Goal: Communication & Community: Share content

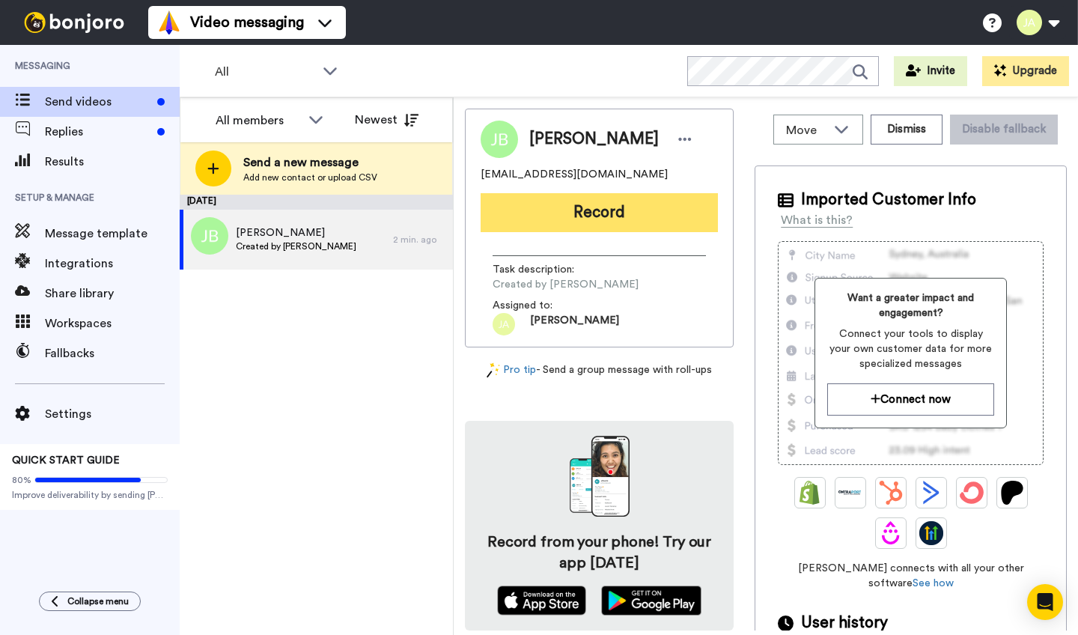
click at [591, 210] on button "Record" at bounding box center [599, 212] width 237 height 39
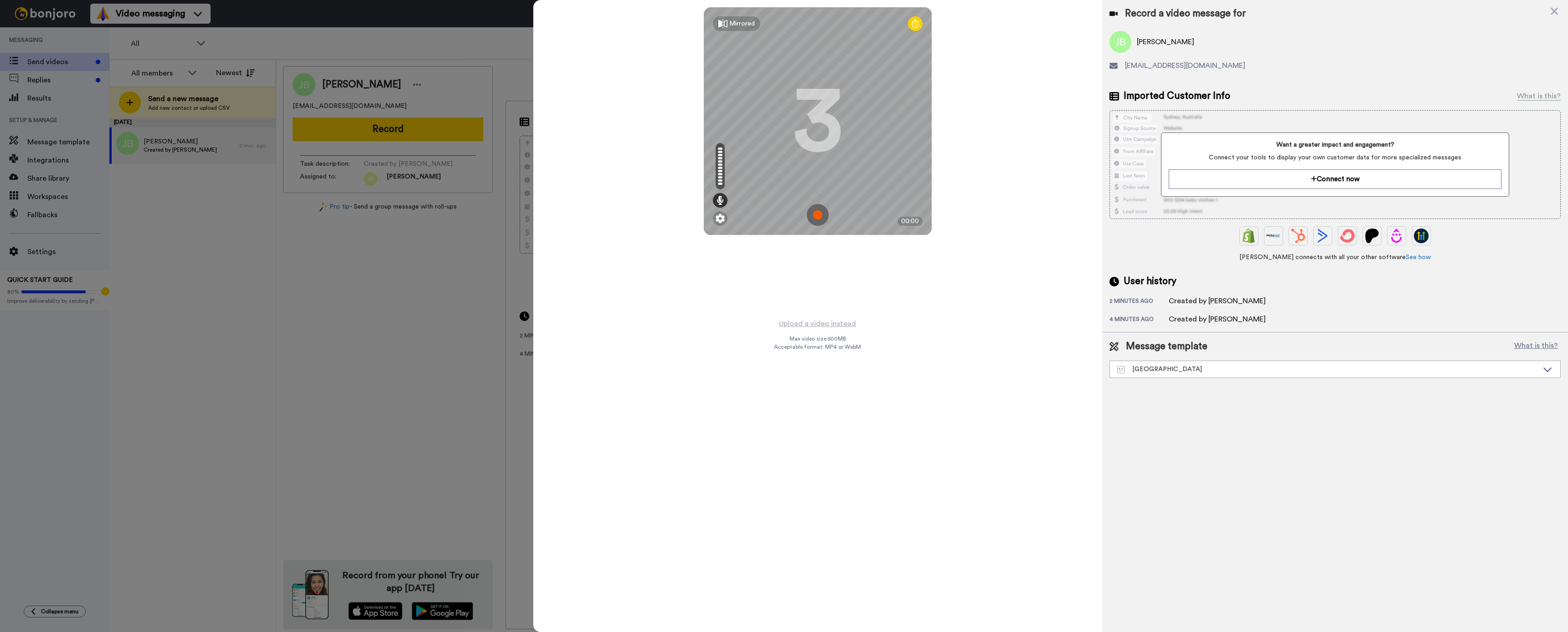
click at [576, 215] on img at bounding box center [817, 215] width 22 height 22
click at [576, 216] on img at bounding box center [817, 215] width 22 height 22
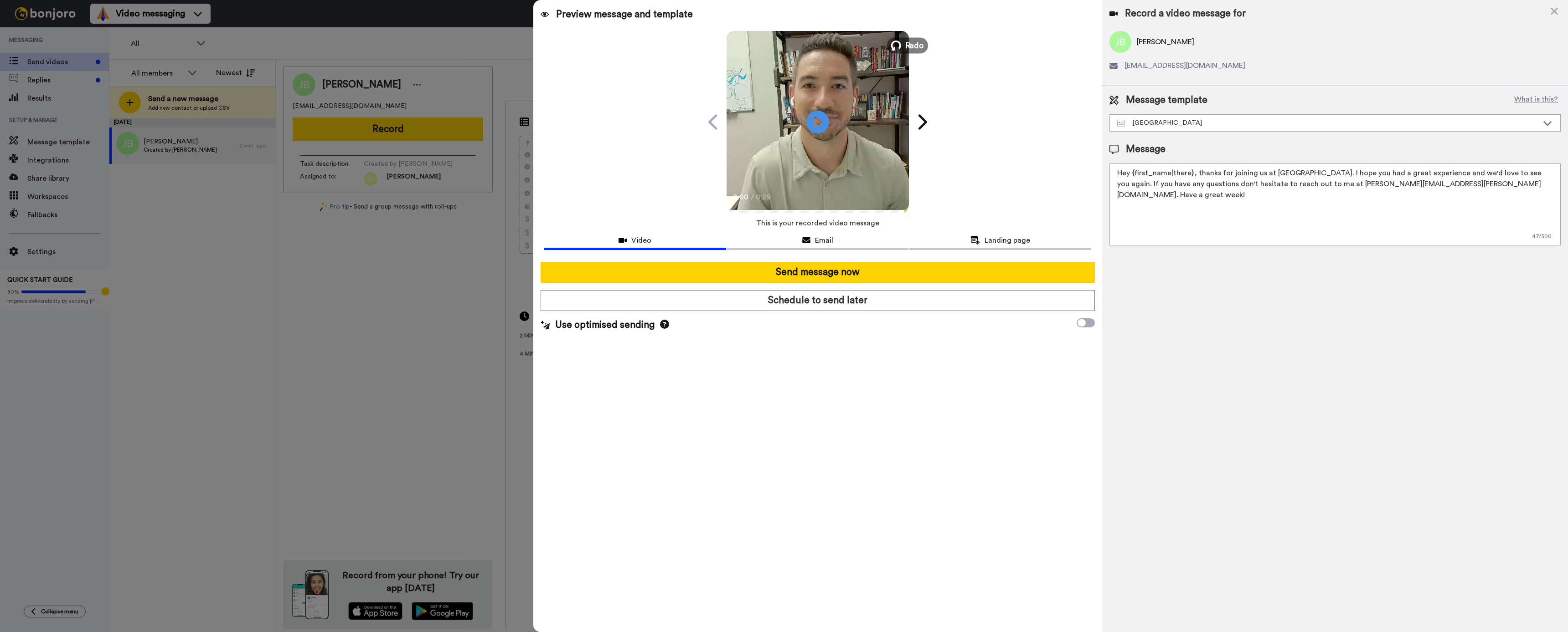
click at [576, 48] on span "Redo" at bounding box center [914, 44] width 19 height 12
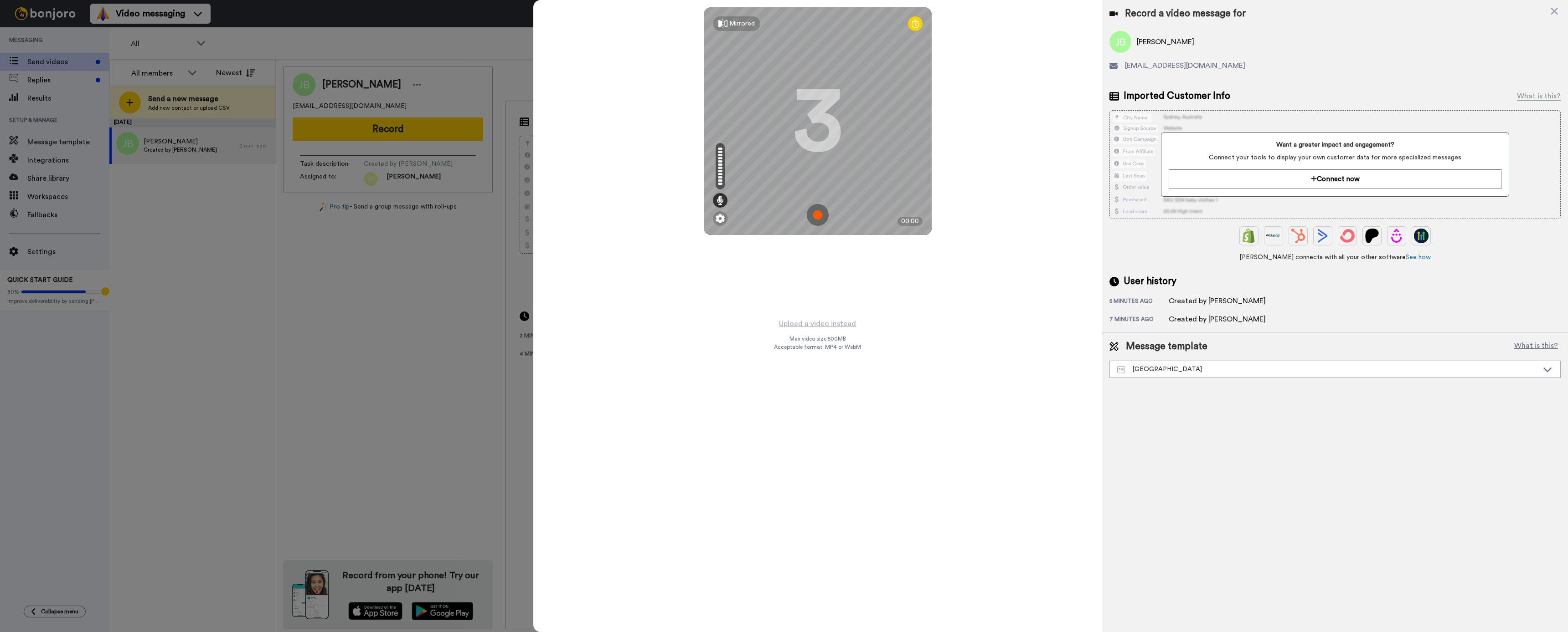
click at [576, 217] on img at bounding box center [817, 215] width 22 height 22
click at [576, 217] on img at bounding box center [817, 215] width 22 height 22
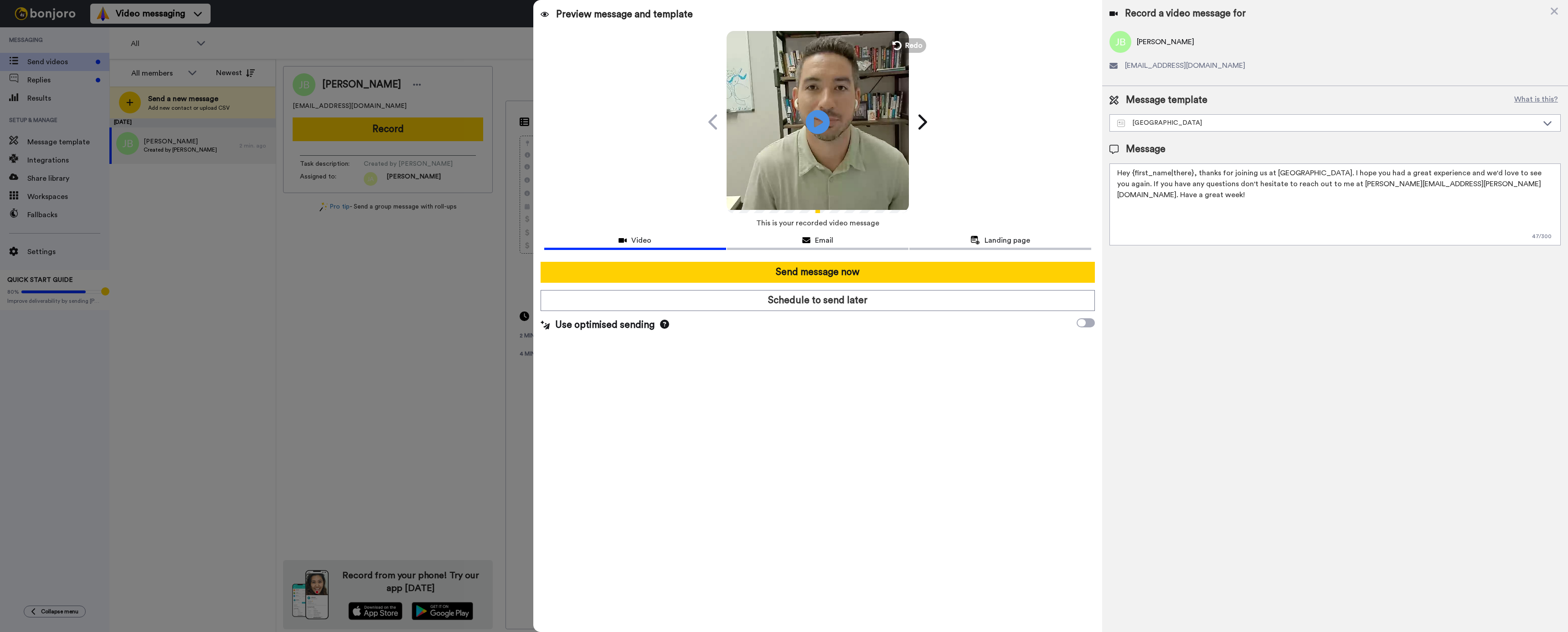
click at [576, 120] on icon at bounding box center [818, 122] width 24 height 24
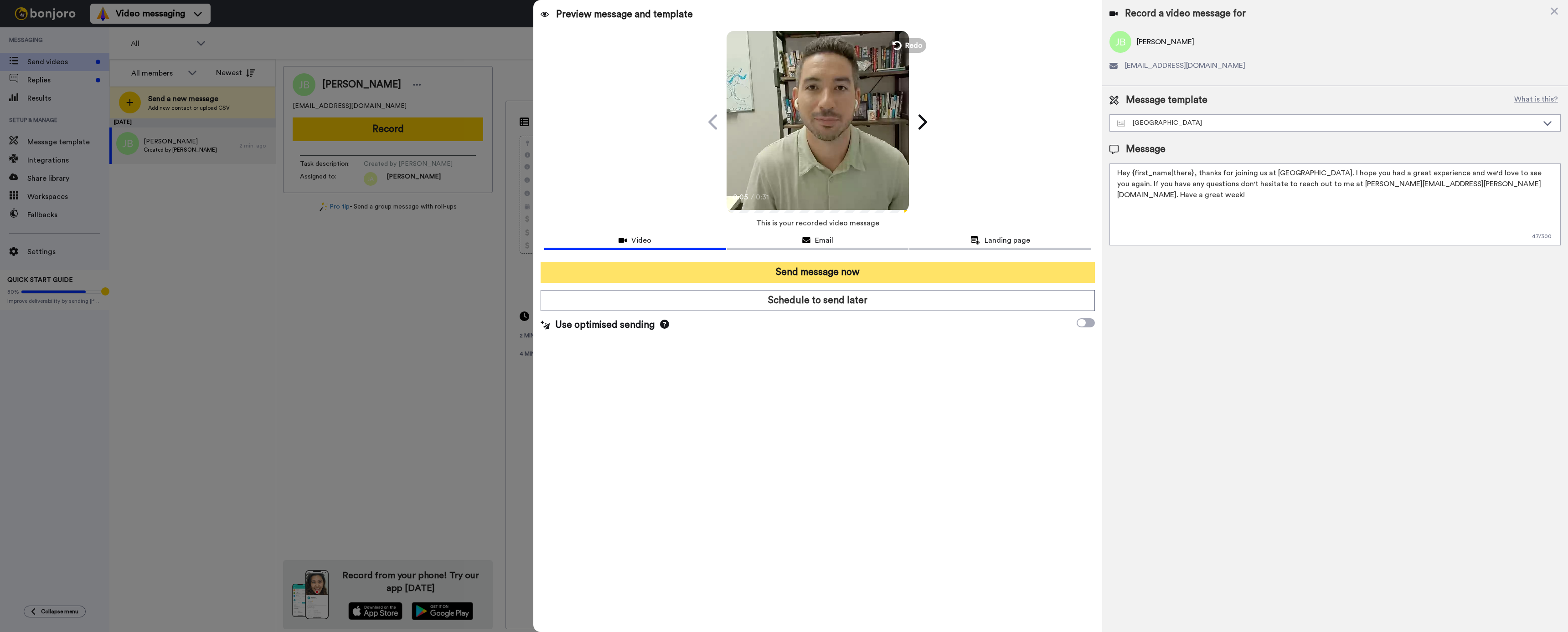
click at [576, 275] on button "Send message now" at bounding box center [817, 273] width 555 height 21
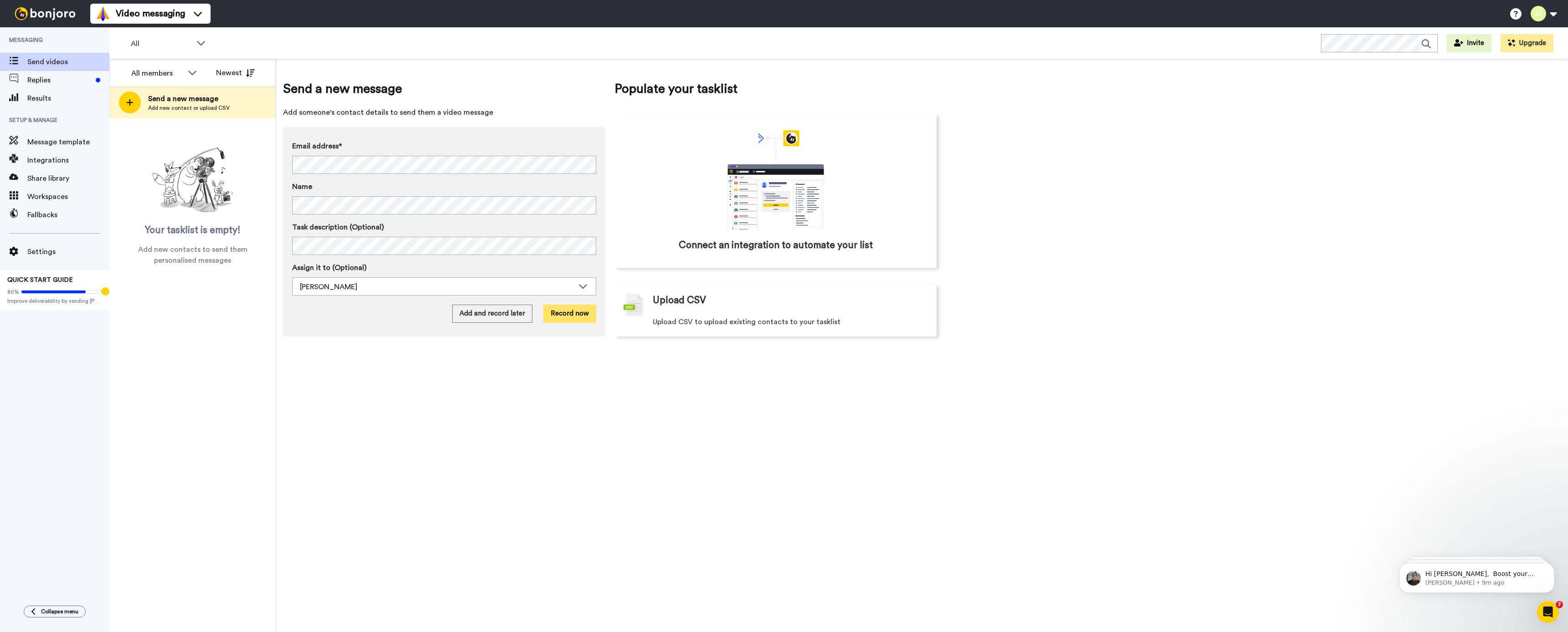
click at [578, 310] on button "Record now" at bounding box center [570, 314] width 53 height 18
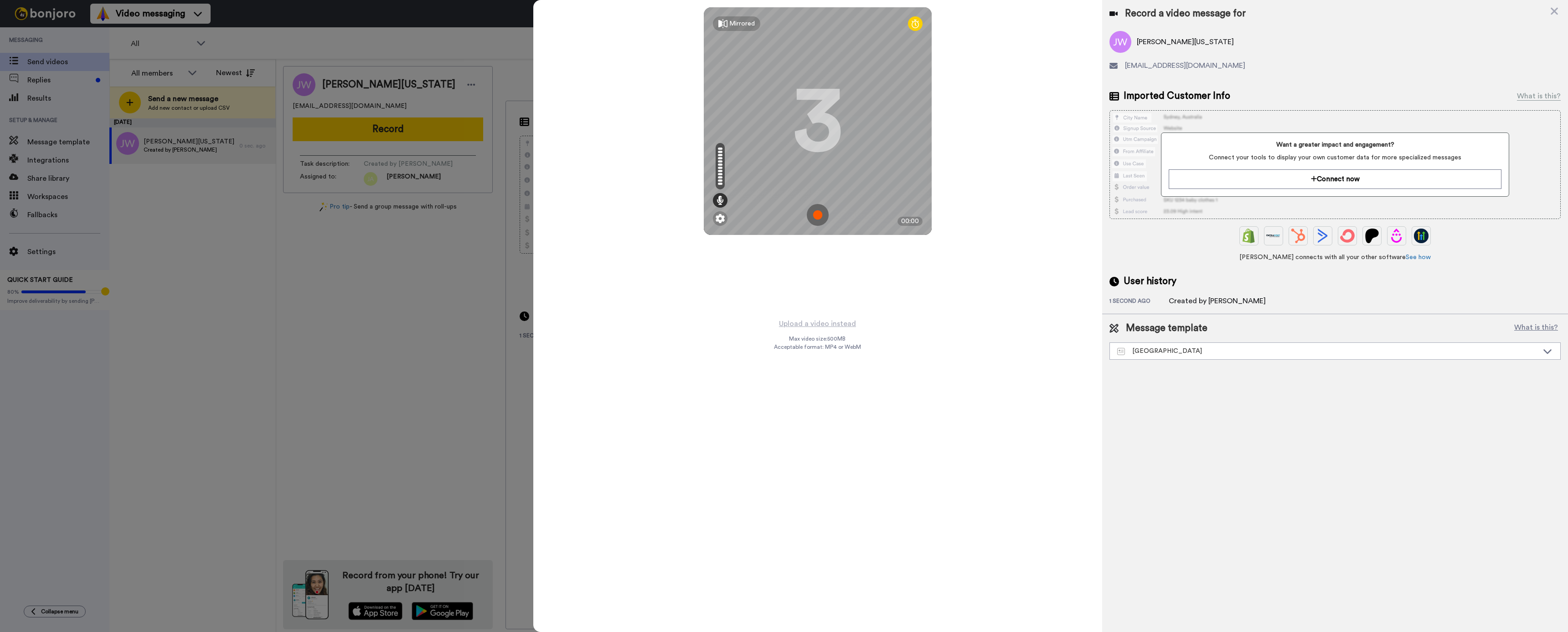
click at [820, 216] on img at bounding box center [817, 215] width 22 height 22
click at [820, 217] on img at bounding box center [817, 215] width 22 height 22
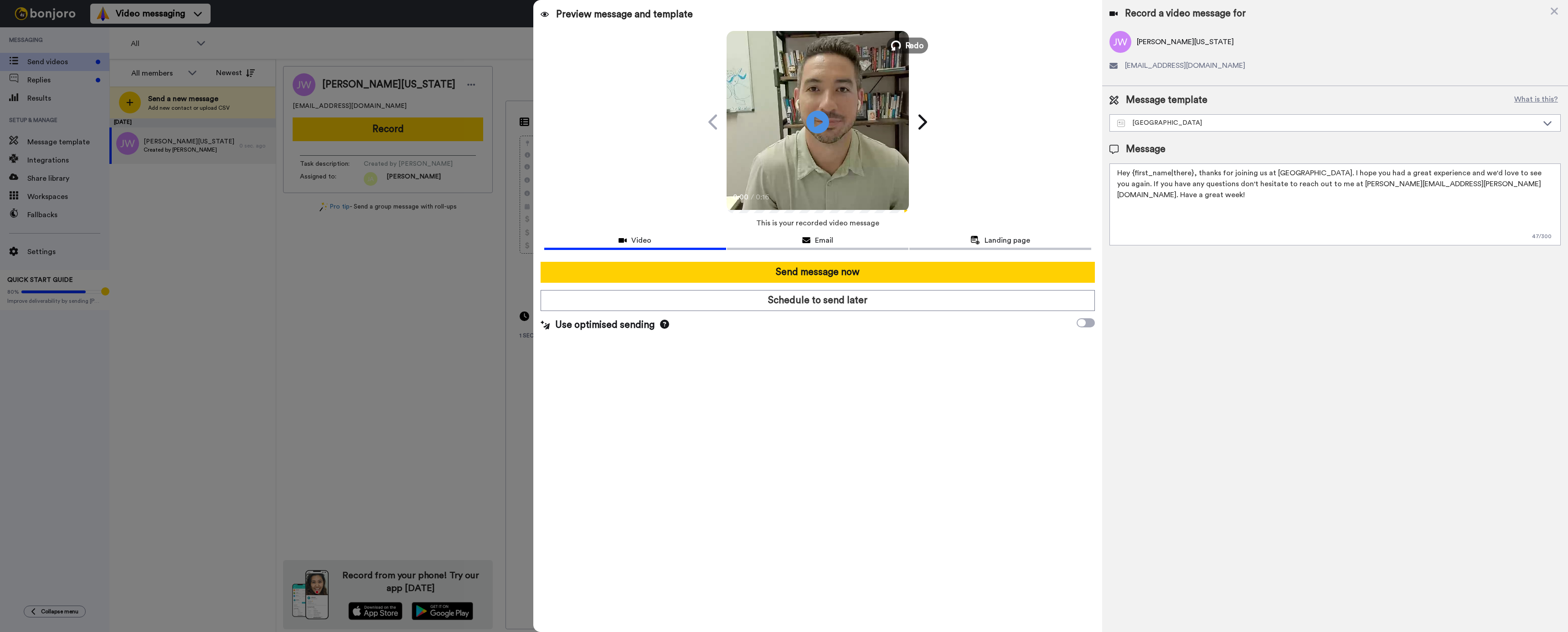
click at [909, 44] on span "Redo" at bounding box center [914, 44] width 19 height 12
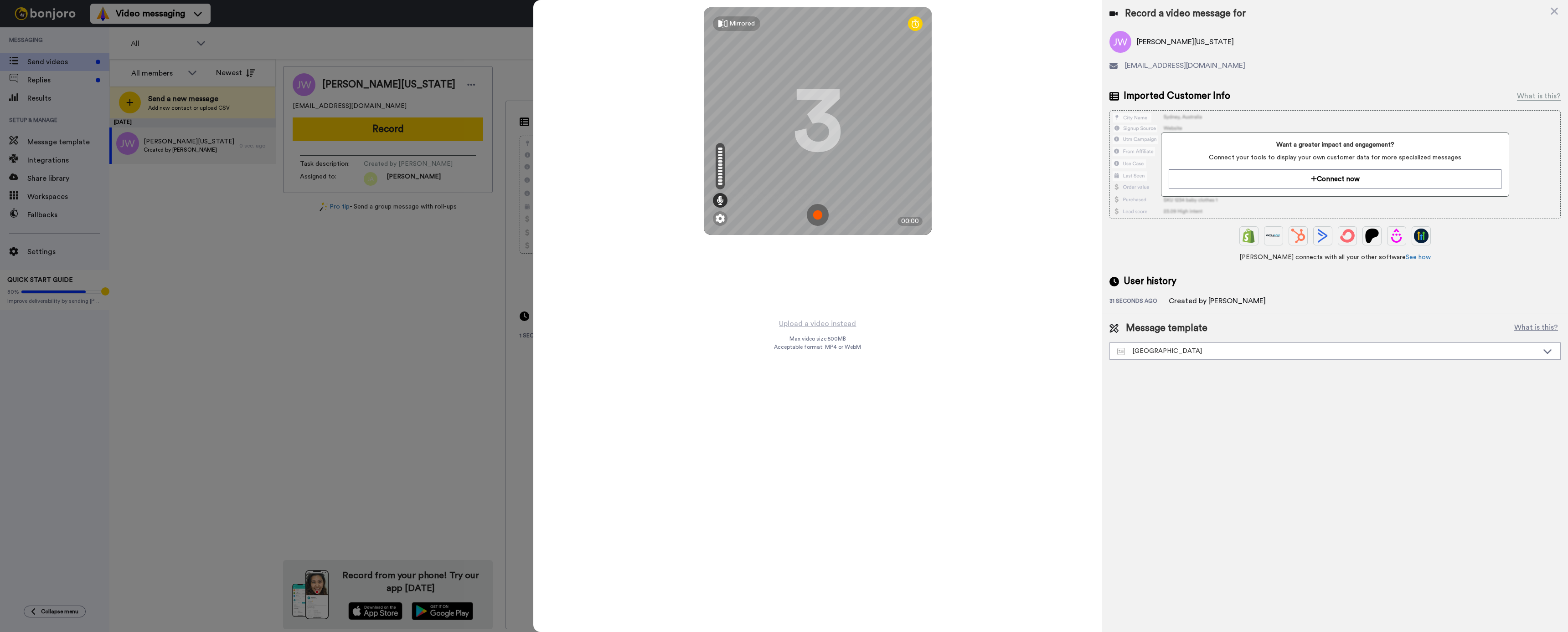
click at [818, 215] on img at bounding box center [817, 215] width 22 height 22
click at [819, 212] on img at bounding box center [817, 215] width 22 height 22
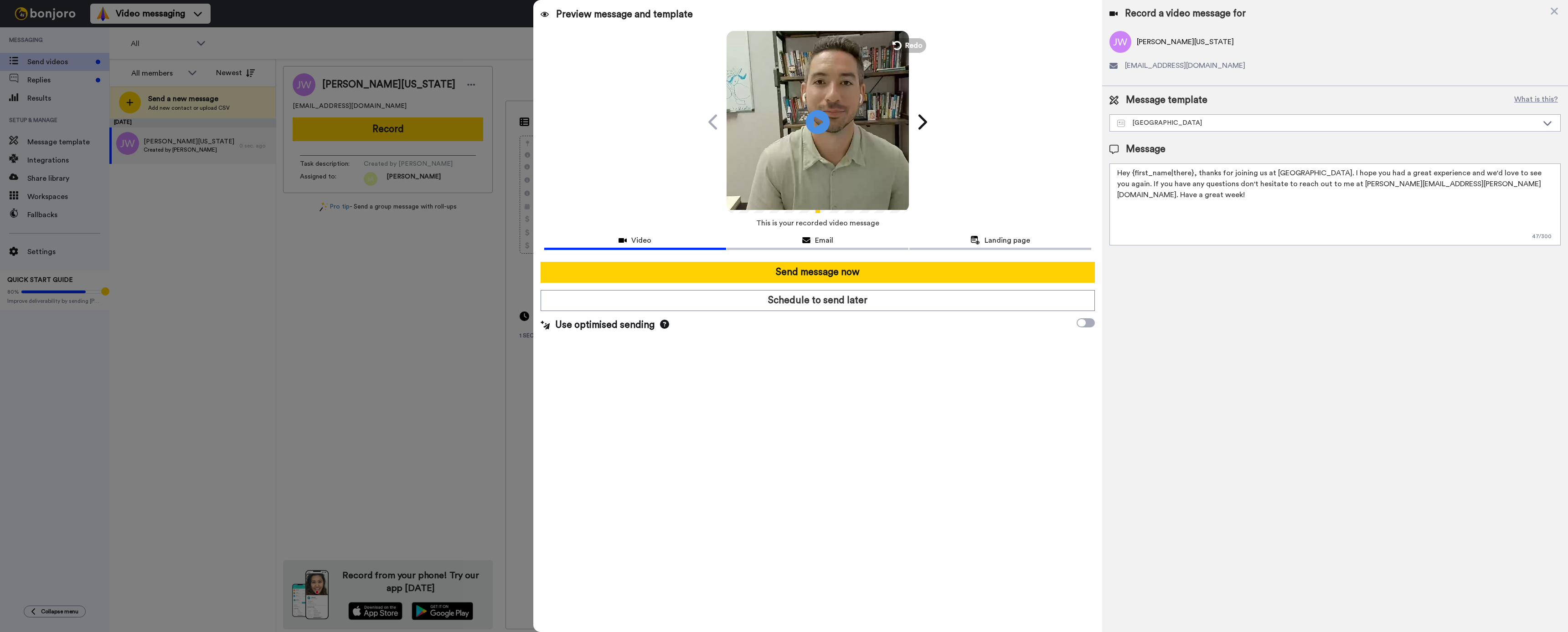
click at [817, 122] on icon "Play/Pause" at bounding box center [818, 122] width 24 height 43
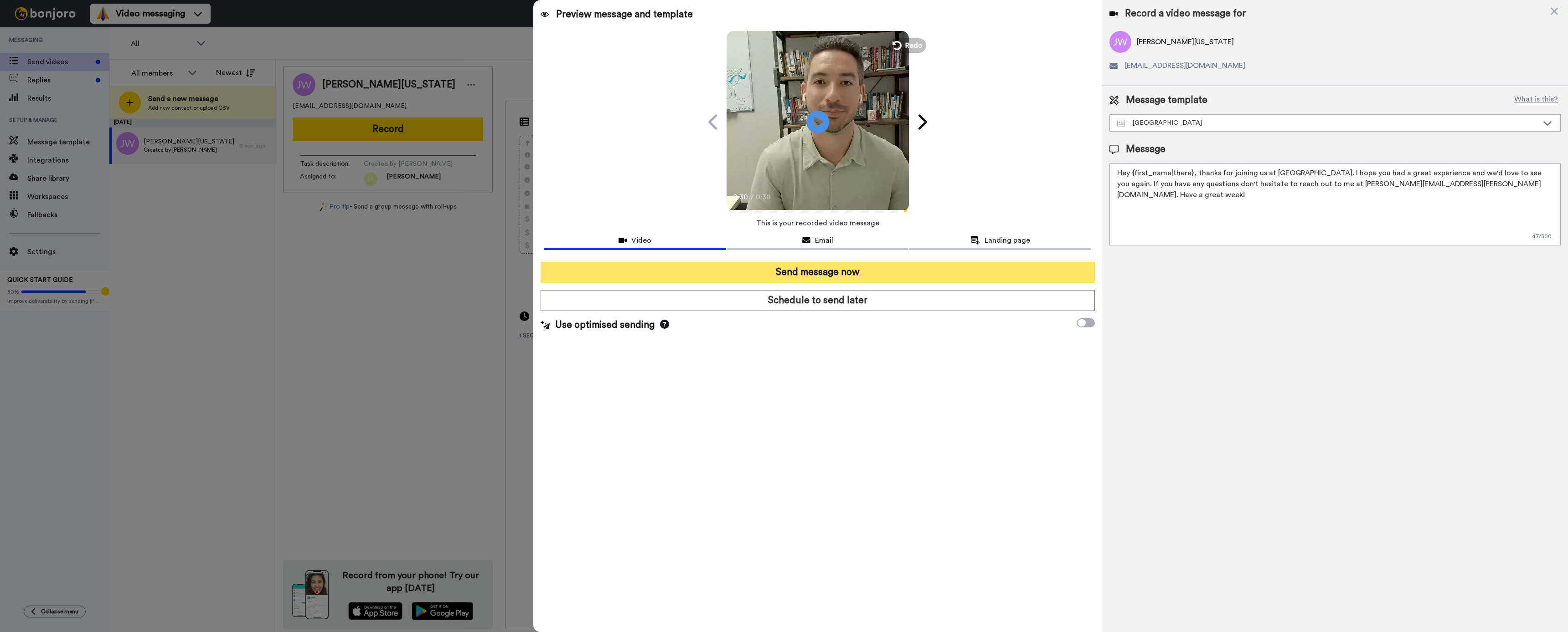
click at [845, 269] on button "Send message now" at bounding box center [817, 273] width 555 height 21
